Goal: Find specific page/section: Find specific page/section

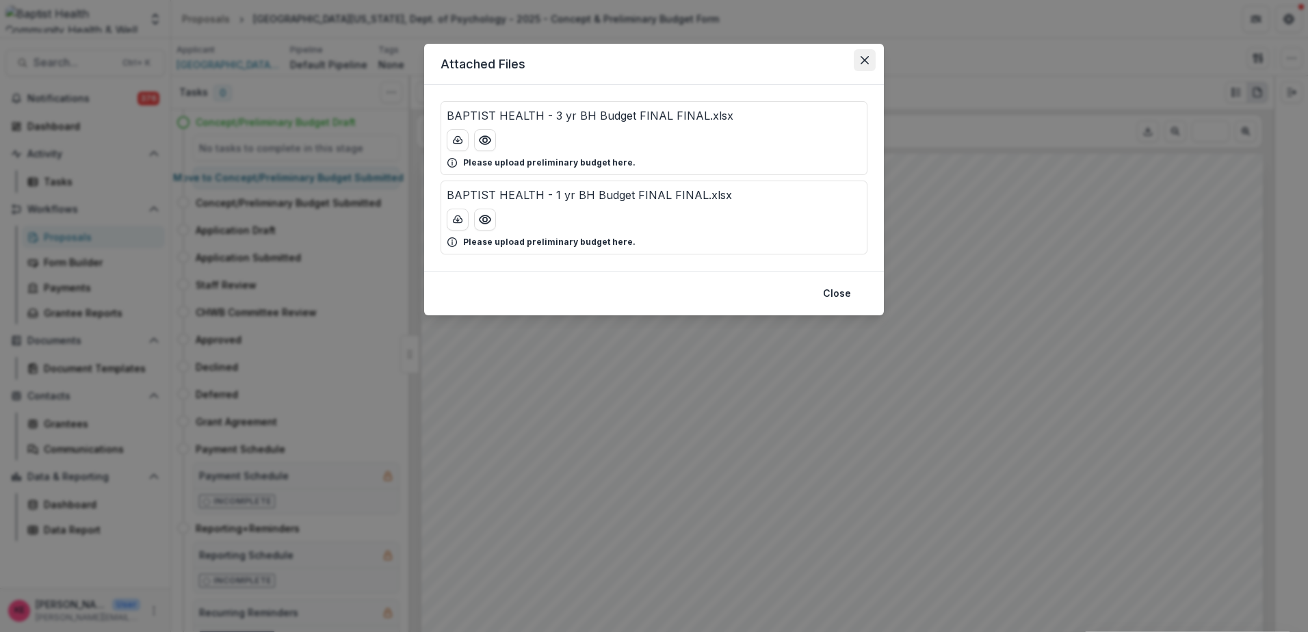
click at [868, 57] on icon "Close" at bounding box center [865, 60] width 8 height 8
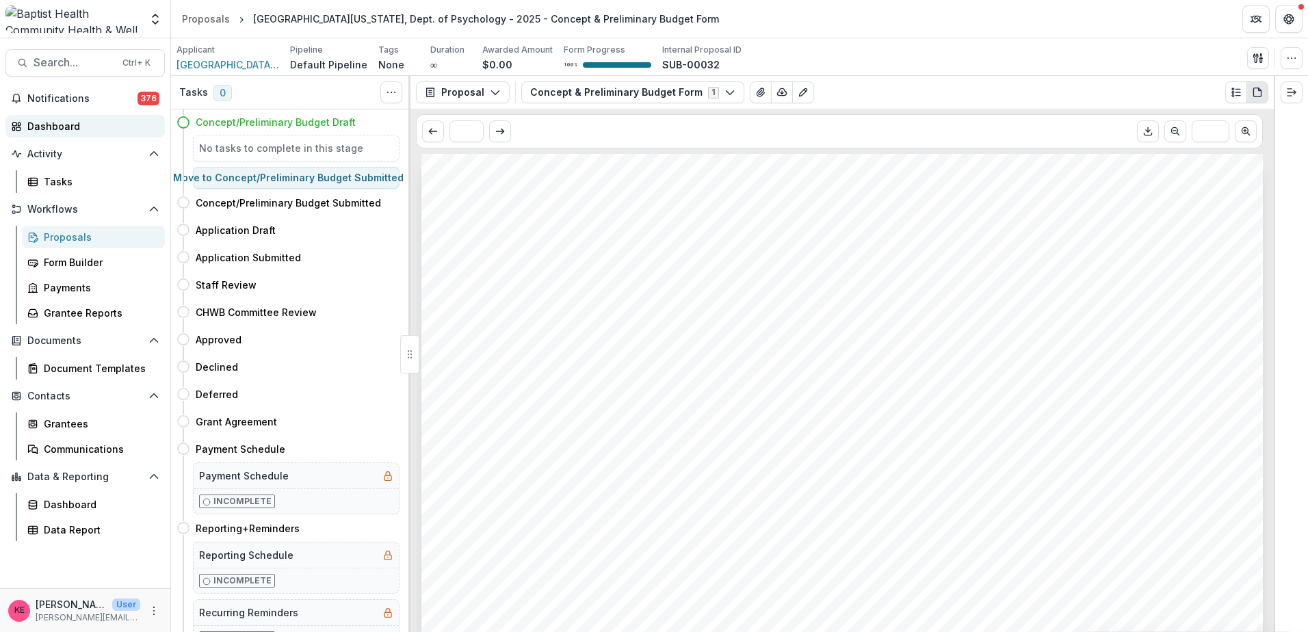
click at [73, 123] on div "Dashboard" at bounding box center [90, 126] width 127 height 14
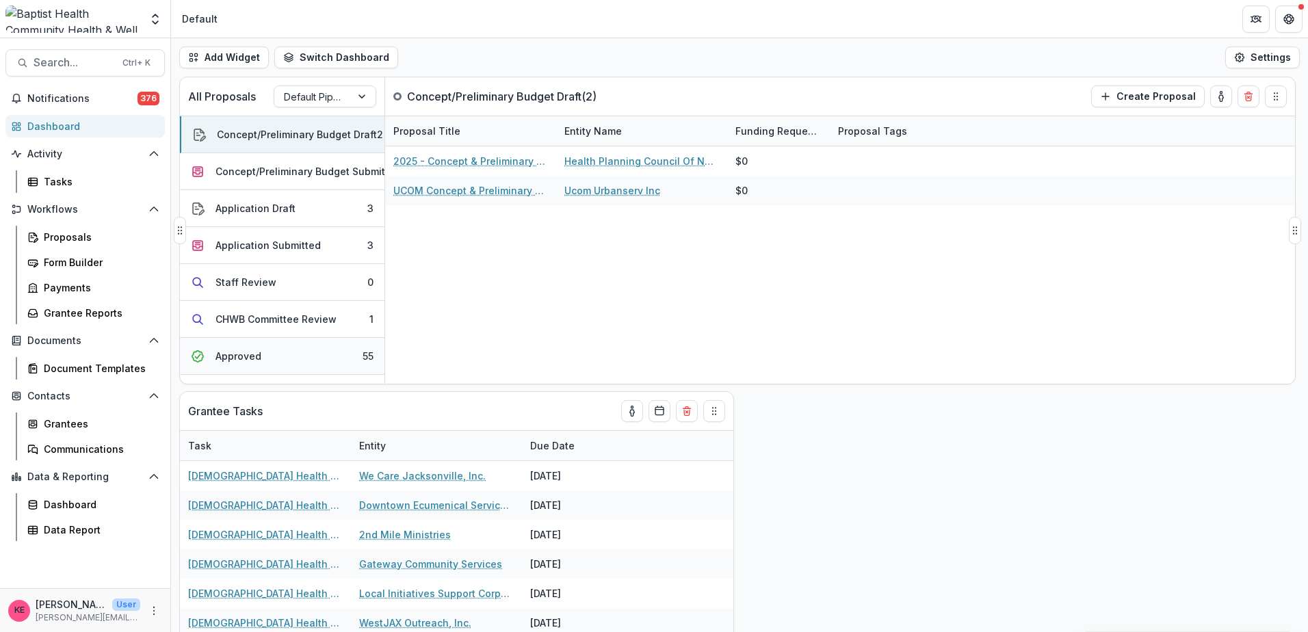
click at [289, 351] on button "Approved 55" at bounding box center [282, 356] width 205 height 37
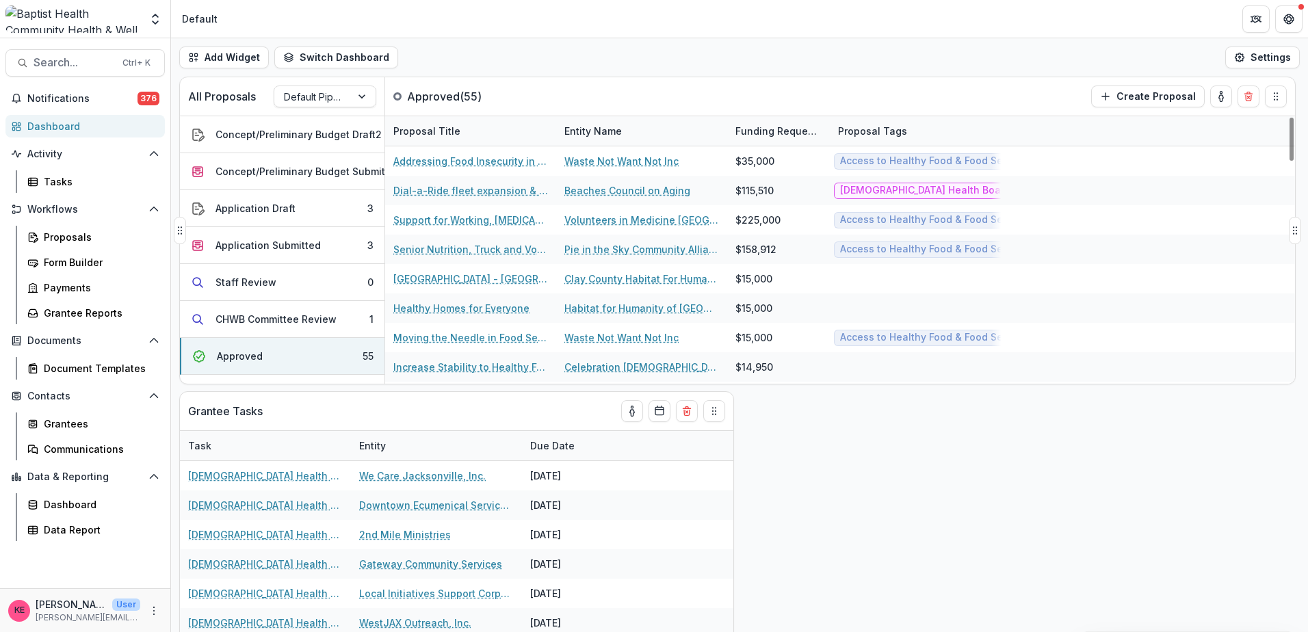
click at [589, 127] on div "Entity Name" at bounding box center [593, 131] width 74 height 14
click at [603, 187] on span "Sort Ascending" at bounding box center [620, 191] width 73 height 12
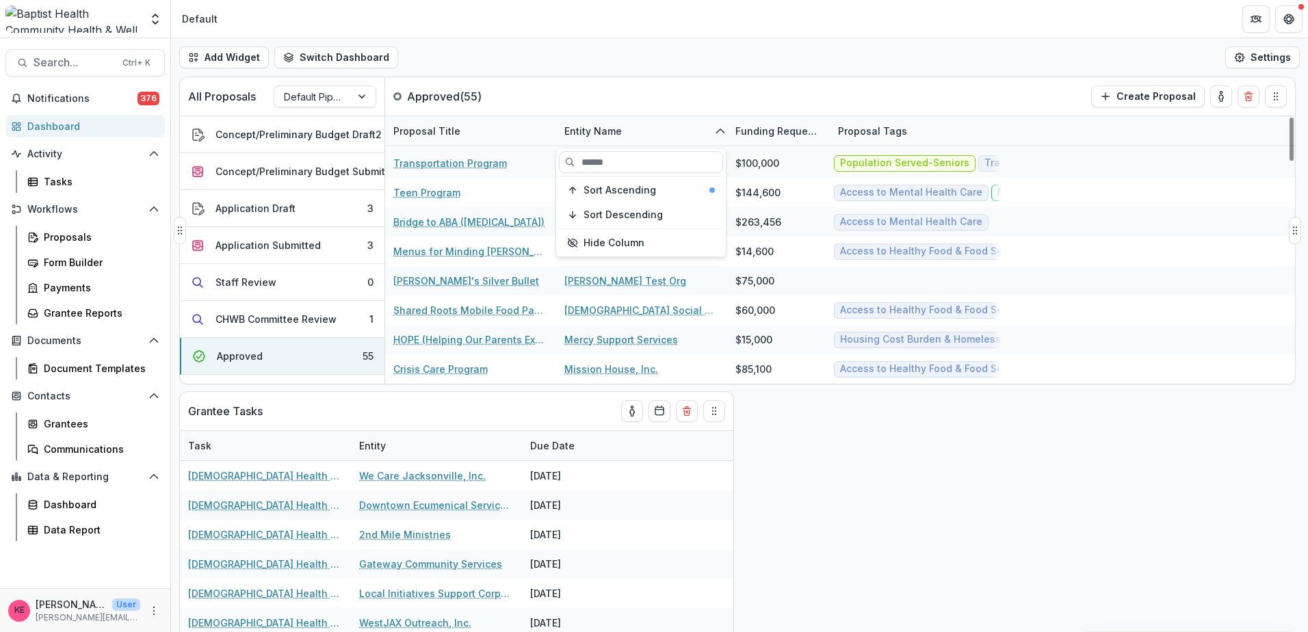
scroll to position [753, 0]
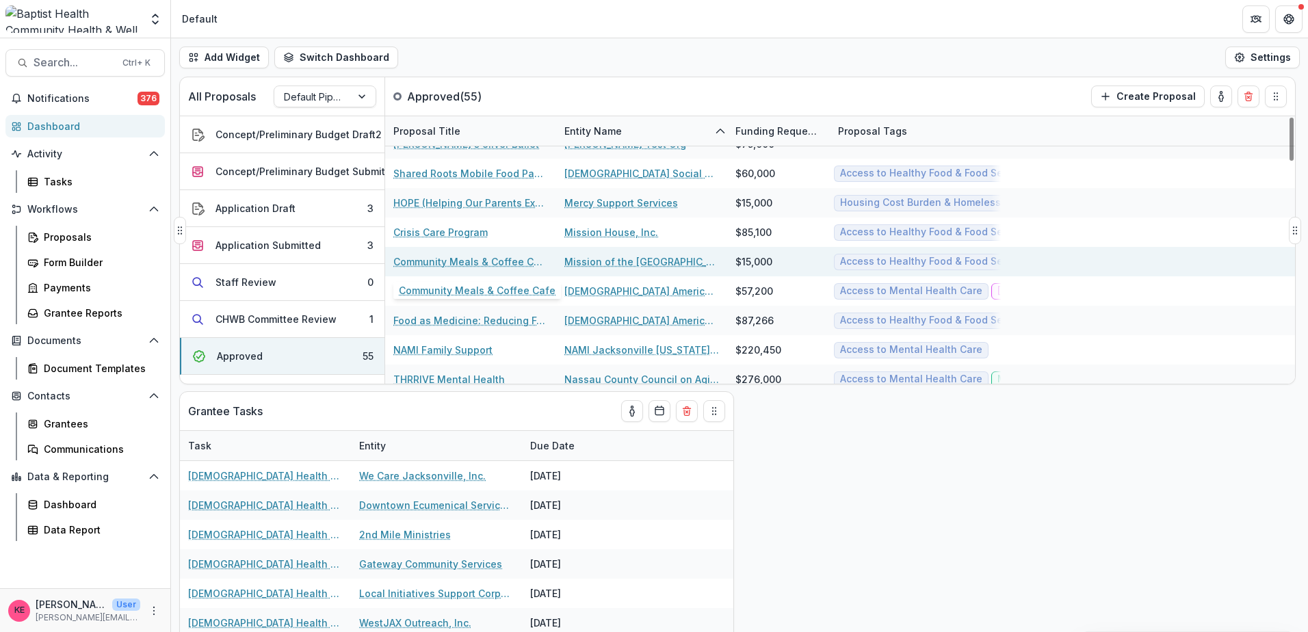
click at [466, 265] on link "Community Meals & Coffee Cafe" at bounding box center [470, 261] width 155 height 14
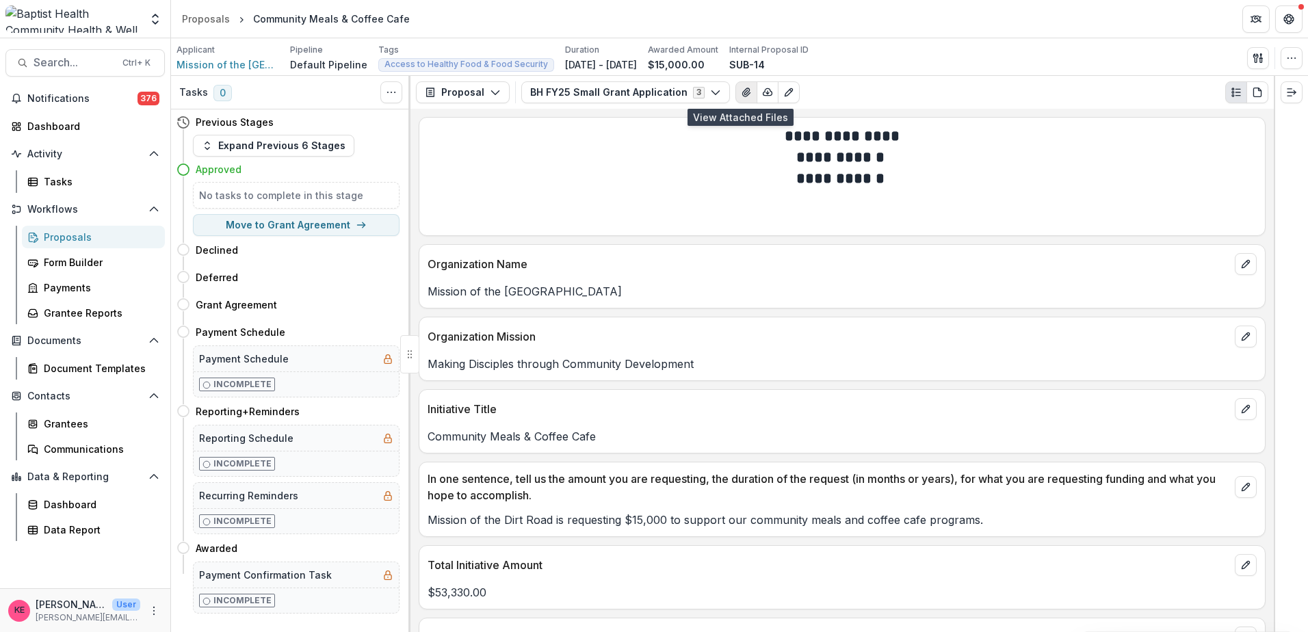
click at [743, 93] on icon "View Attached Files" at bounding box center [746, 92] width 11 height 11
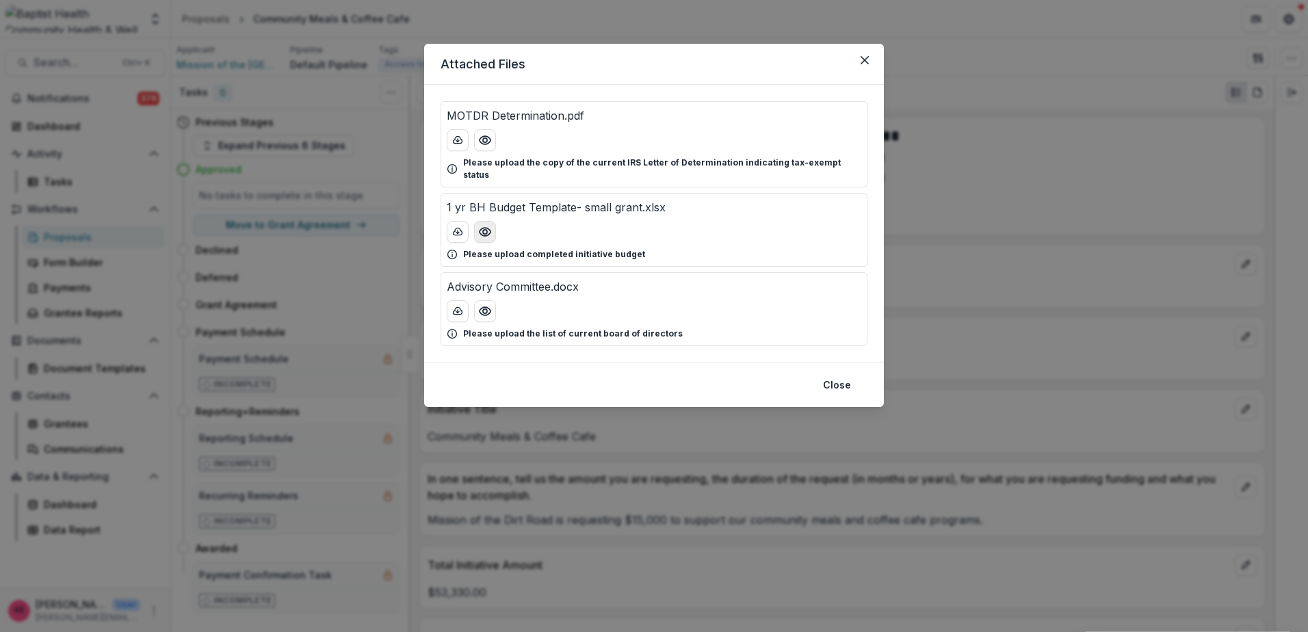
click at [486, 230] on circle "Preview 1 yr BH Budget Template- small grant.xlsx" at bounding box center [485, 232] width 4 height 4
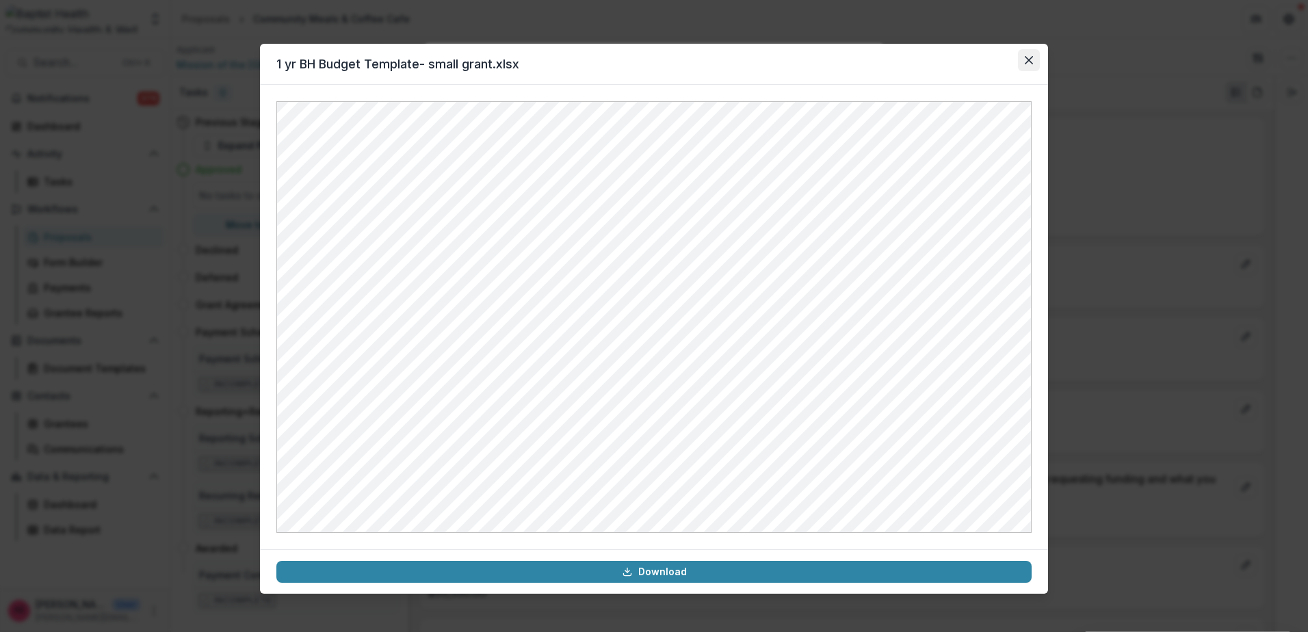
click at [1032, 64] on button "Close" at bounding box center [1029, 60] width 22 height 22
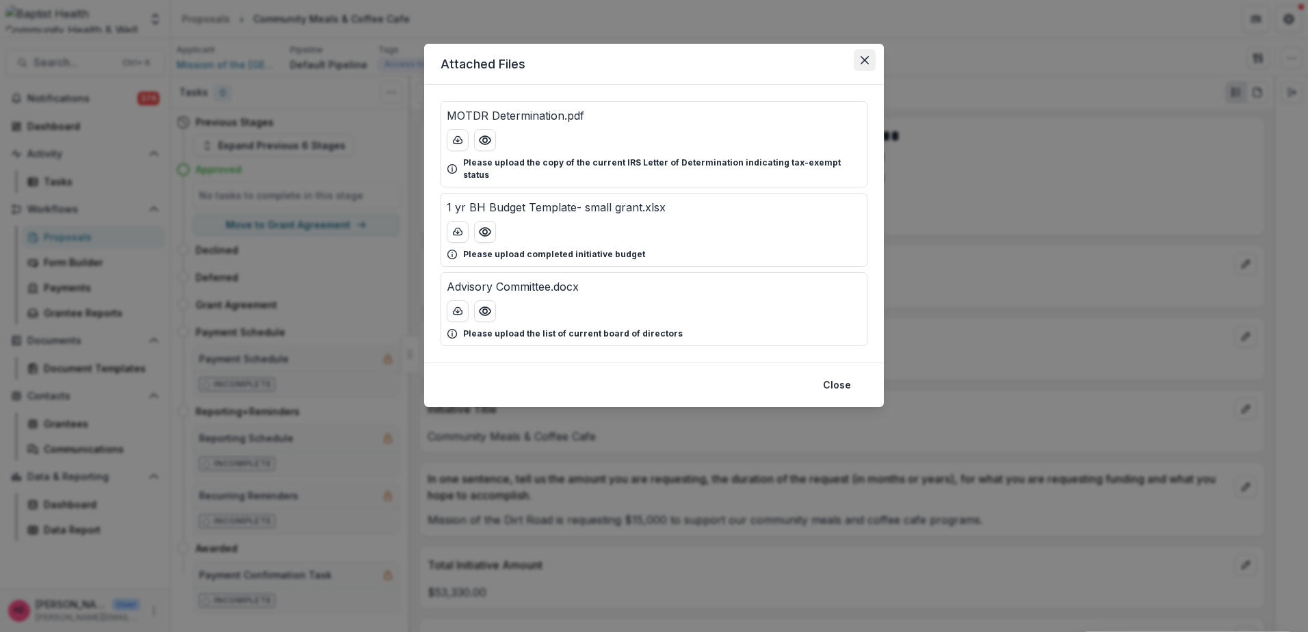
click at [868, 64] on icon "Close" at bounding box center [865, 60] width 8 height 8
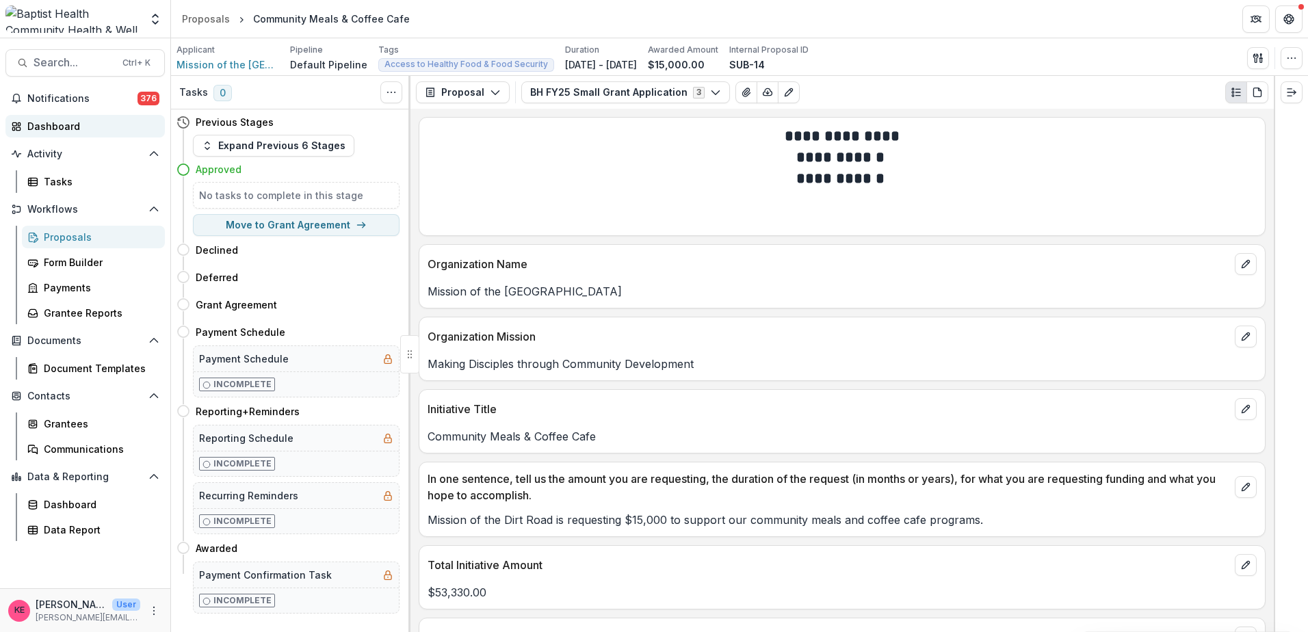
click at [53, 124] on div "Dashboard" at bounding box center [90, 126] width 127 height 14
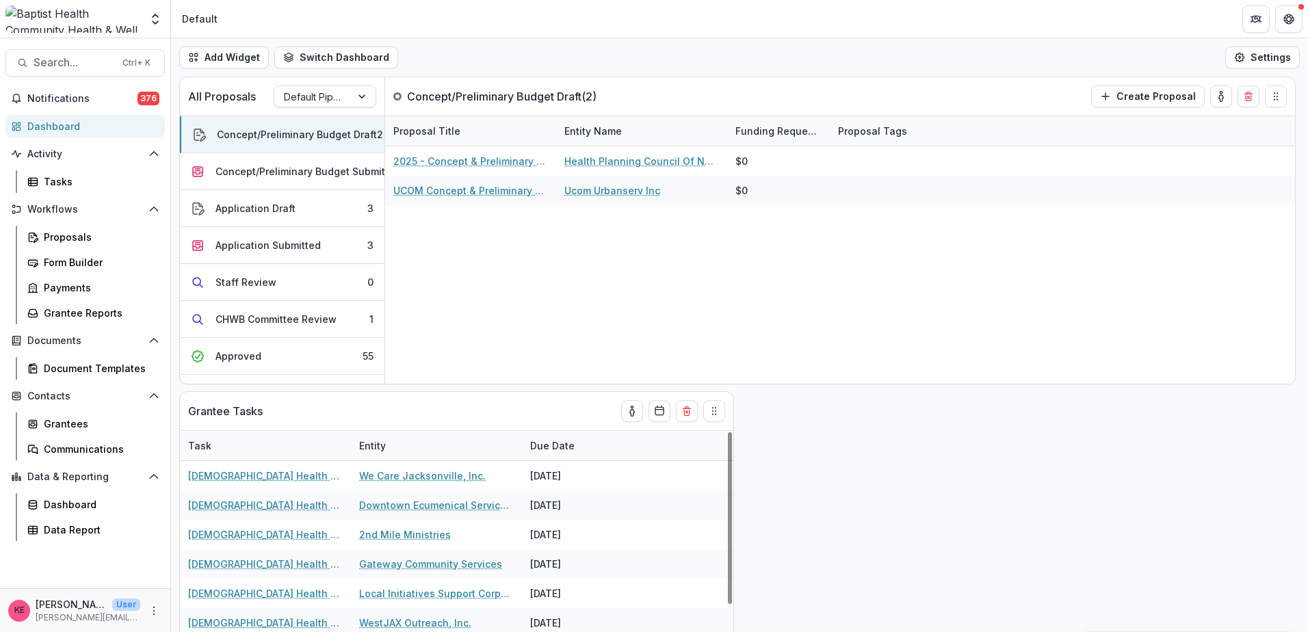
click at [982, 482] on div "All Proposals Default Pipeline Concept/Preliminary Budget Draft ( 2 ) Create Pr…" at bounding box center [739, 355] width 1137 height 556
